Goal: Entertainment & Leisure: Consume media (video, audio)

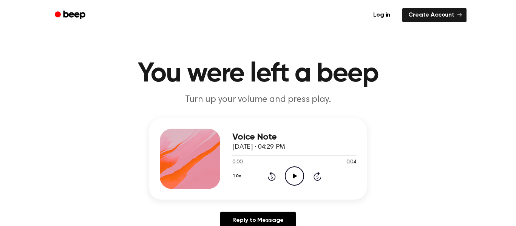
click at [303, 173] on icon "Play Audio" at bounding box center [294, 176] width 19 height 19
click at [290, 180] on icon "Play Audio" at bounding box center [294, 176] width 19 height 19
click at [299, 175] on icon "Play Audio" at bounding box center [294, 176] width 19 height 19
